Goal: Browse casually

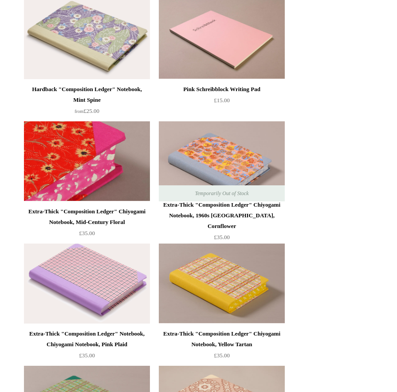
scroll to position [735, 0]
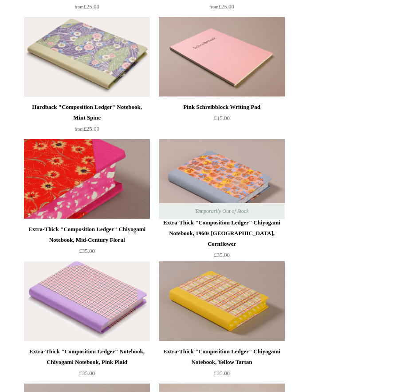
click at [94, 174] on img at bounding box center [87, 179] width 126 height 80
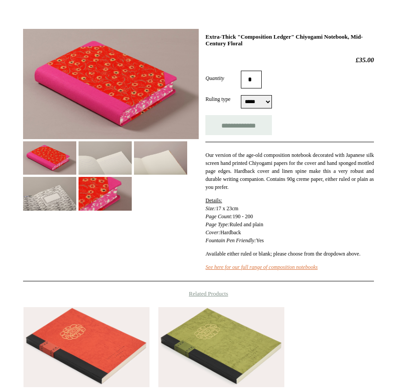
scroll to position [130, 0]
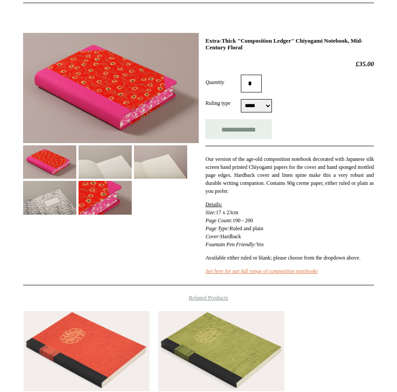
click at [110, 163] on img at bounding box center [105, 161] width 53 height 33
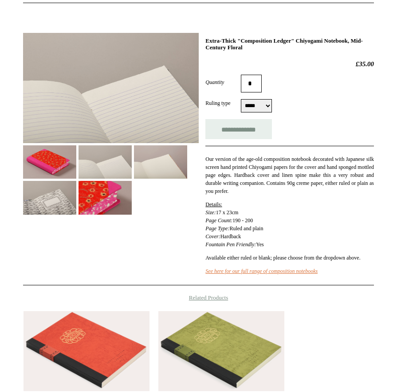
click at [76, 206] on img at bounding box center [49, 197] width 53 height 33
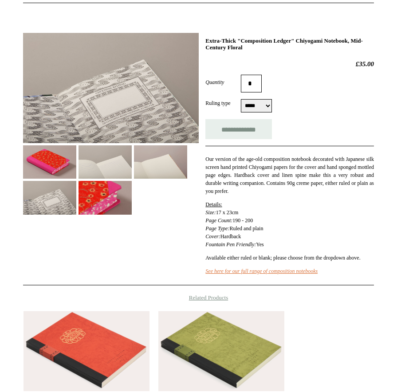
click at [264, 102] on select "***** *****" at bounding box center [256, 105] width 31 height 13
click at [241, 99] on select "***** *****" at bounding box center [256, 105] width 31 height 13
click at [169, 164] on img at bounding box center [160, 161] width 53 height 33
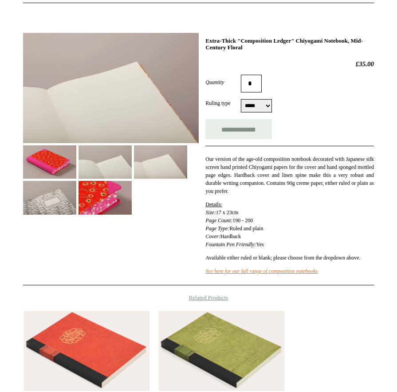
click at [259, 106] on select "***** *****" at bounding box center [256, 105] width 31 height 13
select select "*****"
click at [241, 99] on select "***** *****" at bounding box center [256, 105] width 31 height 13
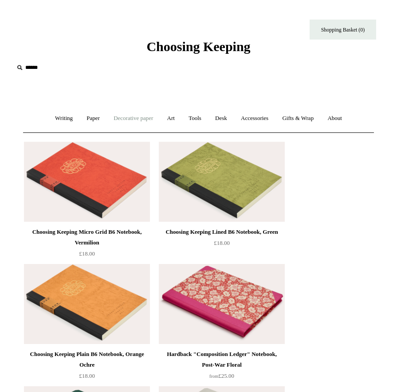
click at [123, 119] on link "Decorative paper +" at bounding box center [133, 119] width 52 height 24
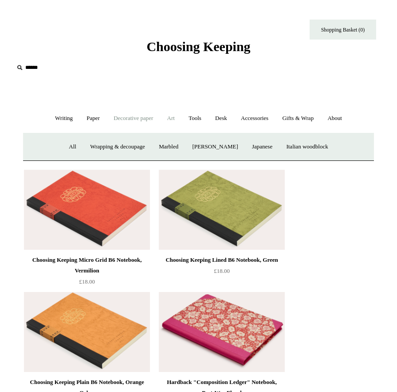
click at [175, 122] on link "Art +" at bounding box center [171, 119] width 20 height 24
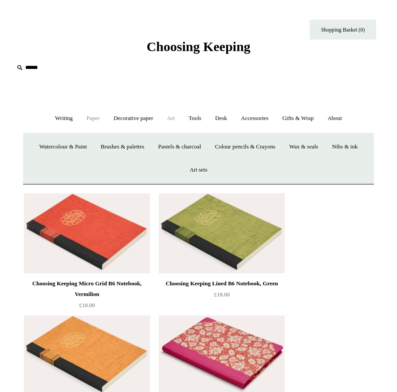
click at [98, 117] on link "Paper +" at bounding box center [93, 119] width 26 height 24
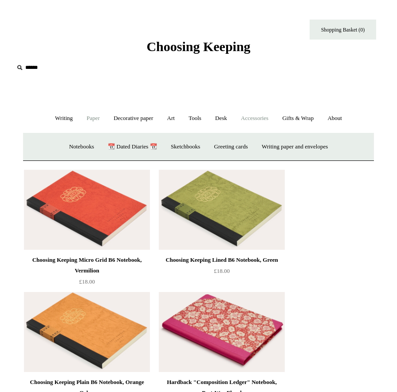
click at [269, 117] on link "Accessories +" at bounding box center [255, 119] width 40 height 24
click at [225, 117] on link "Desk +" at bounding box center [221, 119] width 24 height 24
click at [196, 118] on link "Tools +" at bounding box center [194, 119] width 25 height 24
click at [64, 121] on link "Writing +" at bounding box center [64, 119] width 30 height 24
click at [82, 120] on link "Paper +" at bounding box center [93, 119] width 26 height 24
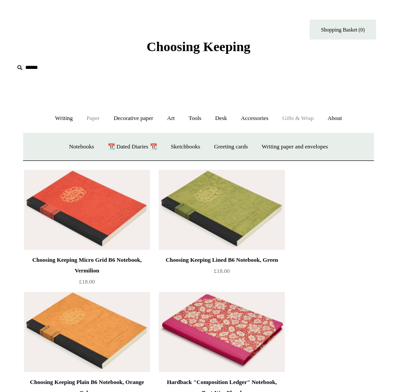
click at [294, 116] on link "Gifts & Wrap +" at bounding box center [298, 119] width 44 height 24
click at [290, 143] on link "Stickers" at bounding box center [285, 147] width 31 height 24
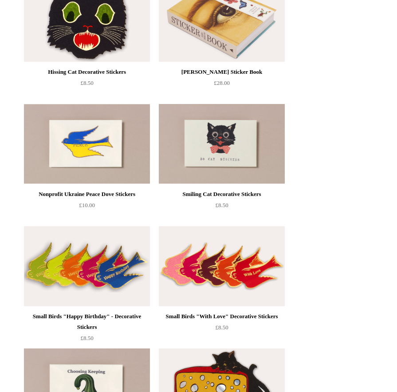
scroll to position [321, 0]
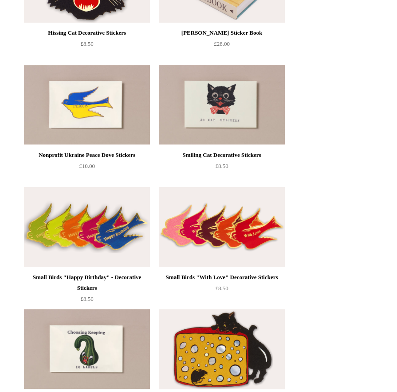
click at [234, 111] on img at bounding box center [222, 105] width 126 height 80
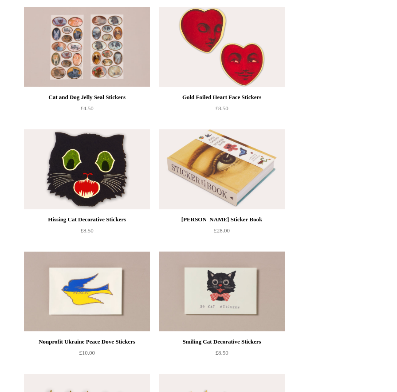
scroll to position [130, 0]
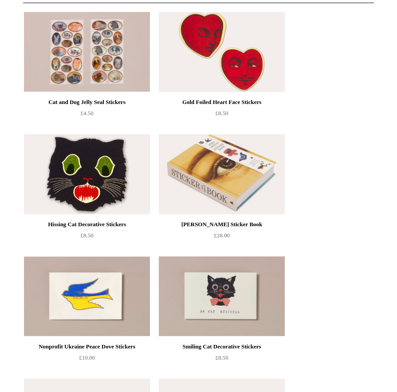
click at [100, 166] on img at bounding box center [87, 174] width 126 height 80
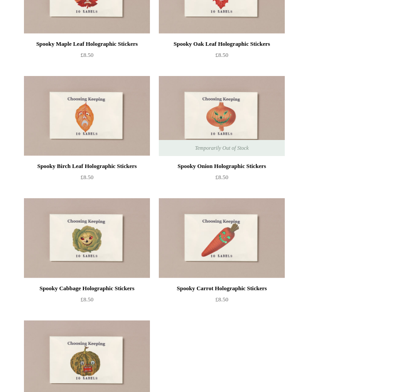
scroll to position [918, 0]
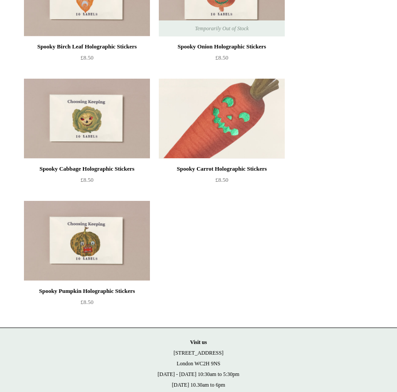
click at [225, 125] on img at bounding box center [222, 119] width 126 height 80
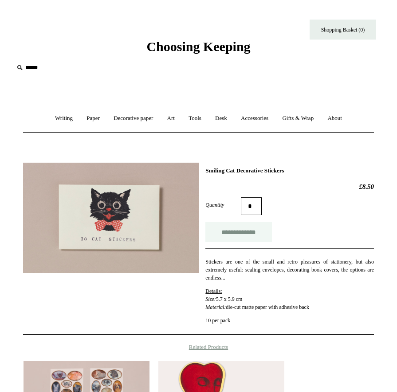
click at [243, 233] on input "**********" at bounding box center [239, 232] width 67 height 20
type input "**********"
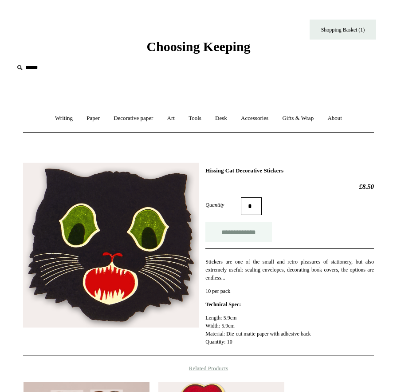
click at [256, 229] on input "**********" at bounding box center [239, 232] width 67 height 20
type input "**********"
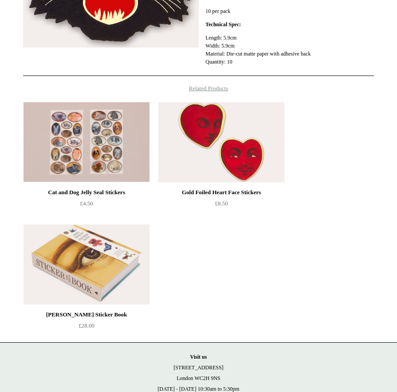
scroll to position [334, 0]
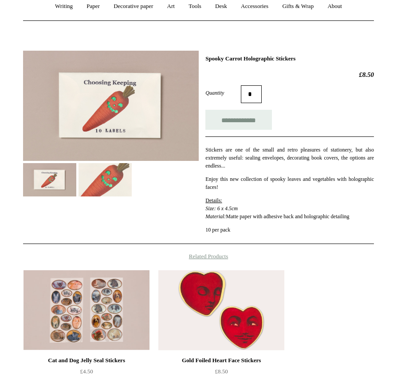
scroll to position [109, 0]
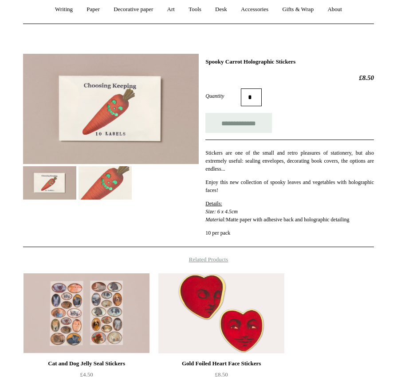
click at [108, 185] on img at bounding box center [105, 182] width 53 height 33
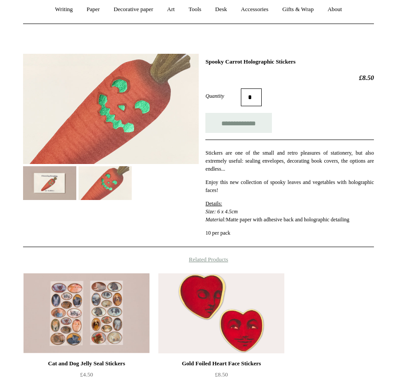
click at [49, 190] on img at bounding box center [49, 182] width 53 height 33
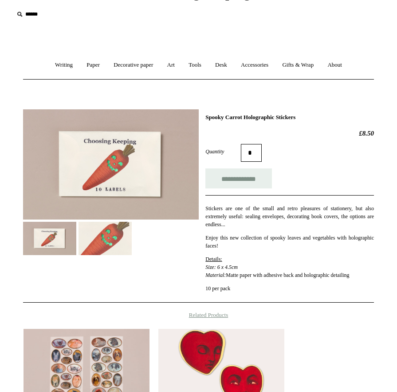
scroll to position [0, 0]
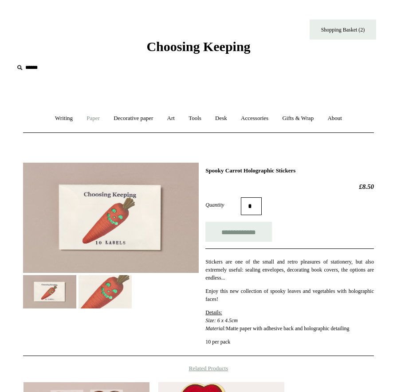
click at [89, 114] on link "Paper +" at bounding box center [93, 119] width 26 height 24
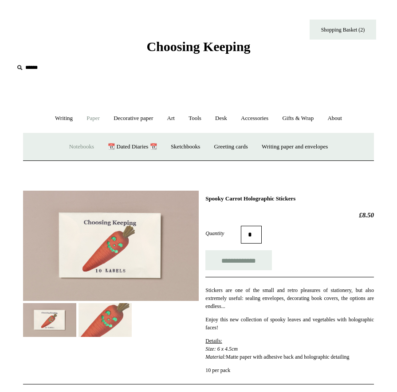
click at [75, 139] on link "Notebooks +" at bounding box center [81, 147] width 37 height 24
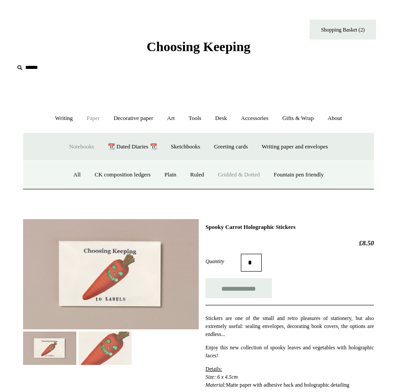
click at [238, 169] on link "Gridded & Dotted" at bounding box center [239, 175] width 55 height 24
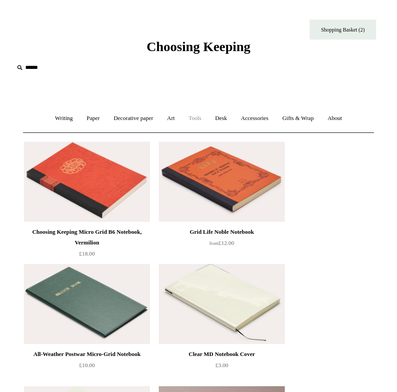
click at [194, 116] on link "Tools +" at bounding box center [194, 119] width 25 height 24
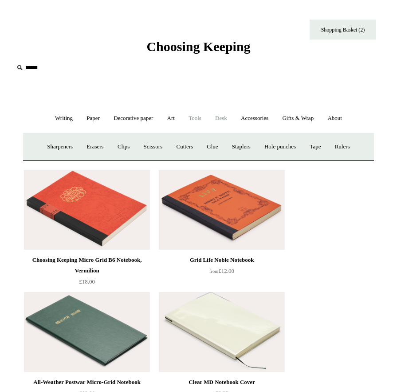
click at [225, 122] on link "Desk +" at bounding box center [221, 119] width 24 height 24
click at [260, 118] on link "Accessories +" at bounding box center [255, 119] width 40 height 24
click at [127, 143] on link "Pen cases" at bounding box center [109, 147] width 35 height 24
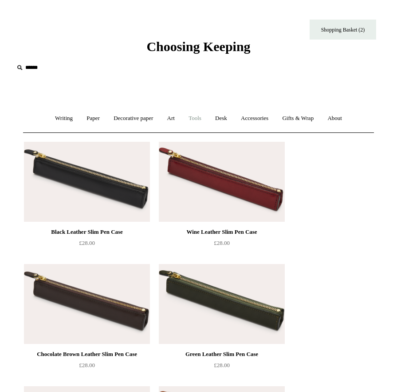
click at [198, 112] on link "Tools +" at bounding box center [194, 119] width 25 height 24
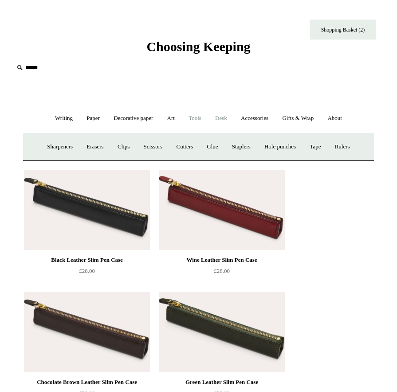
click at [226, 115] on link "Desk +" at bounding box center [221, 119] width 24 height 24
click at [247, 147] on link "Desk Accessories" at bounding box center [232, 147] width 53 height 24
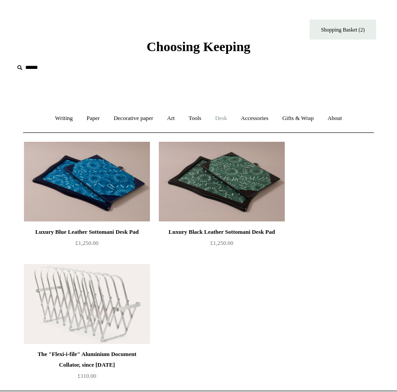
click at [220, 114] on link "Desk +" at bounding box center [221, 119] width 24 height 24
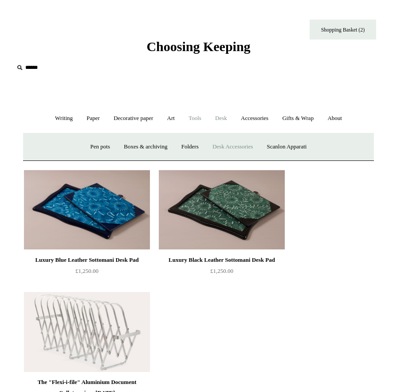
click at [194, 119] on link "Tools +" at bounding box center [194, 119] width 25 height 24
click at [267, 112] on link "Accessories +" at bounding box center [255, 119] width 40 height 24
click at [227, 116] on link "Desk +" at bounding box center [221, 119] width 24 height 24
click at [94, 144] on link "Pen pots" at bounding box center [100, 147] width 32 height 24
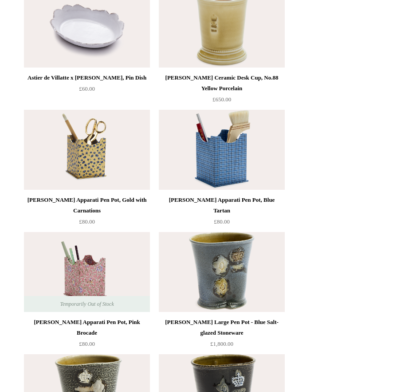
scroll to position [1617, 0]
